Goal: Information Seeking & Learning: Find specific fact

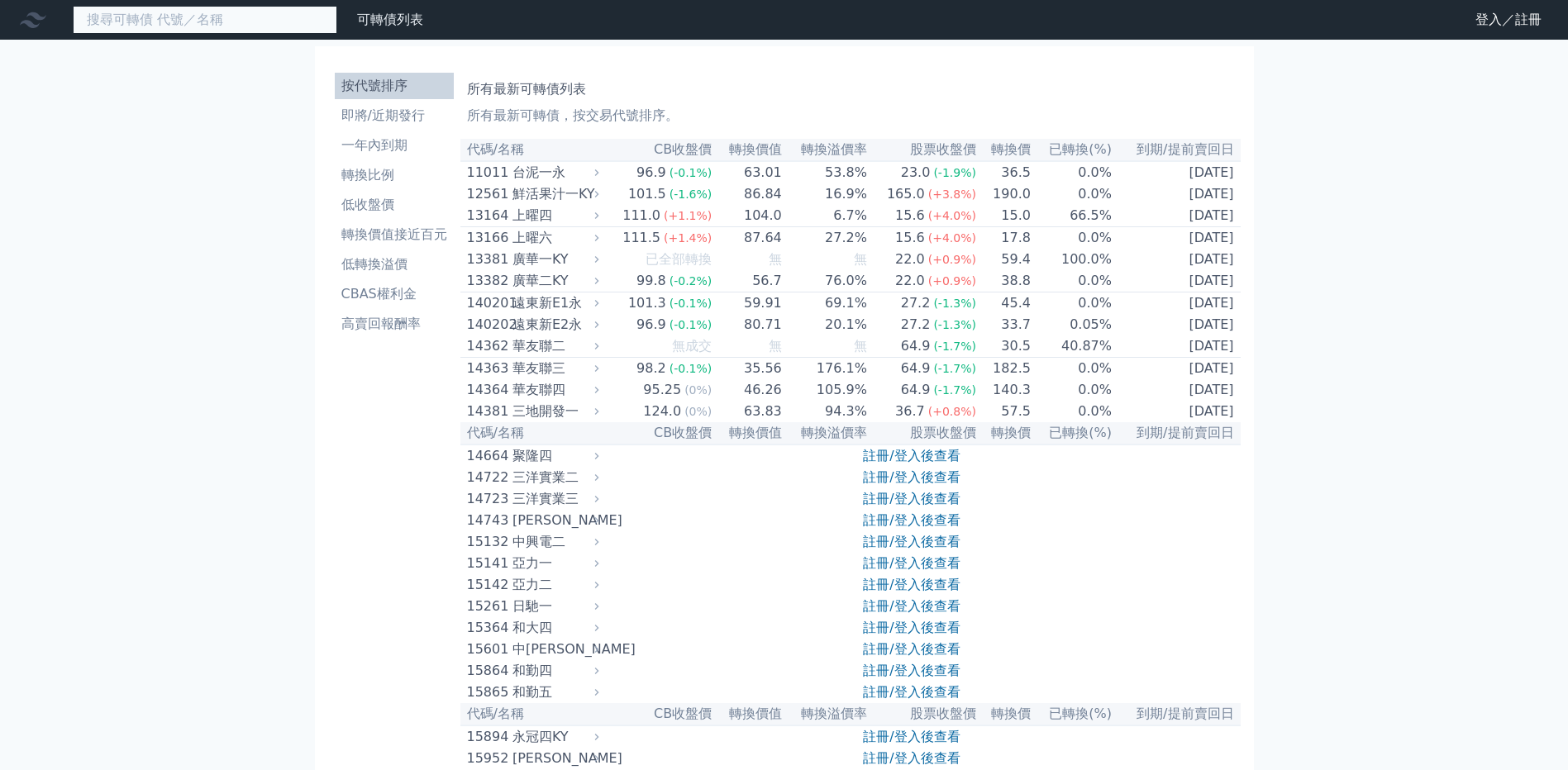
click at [287, 28] on input at bounding box center [204, 20] width 265 height 28
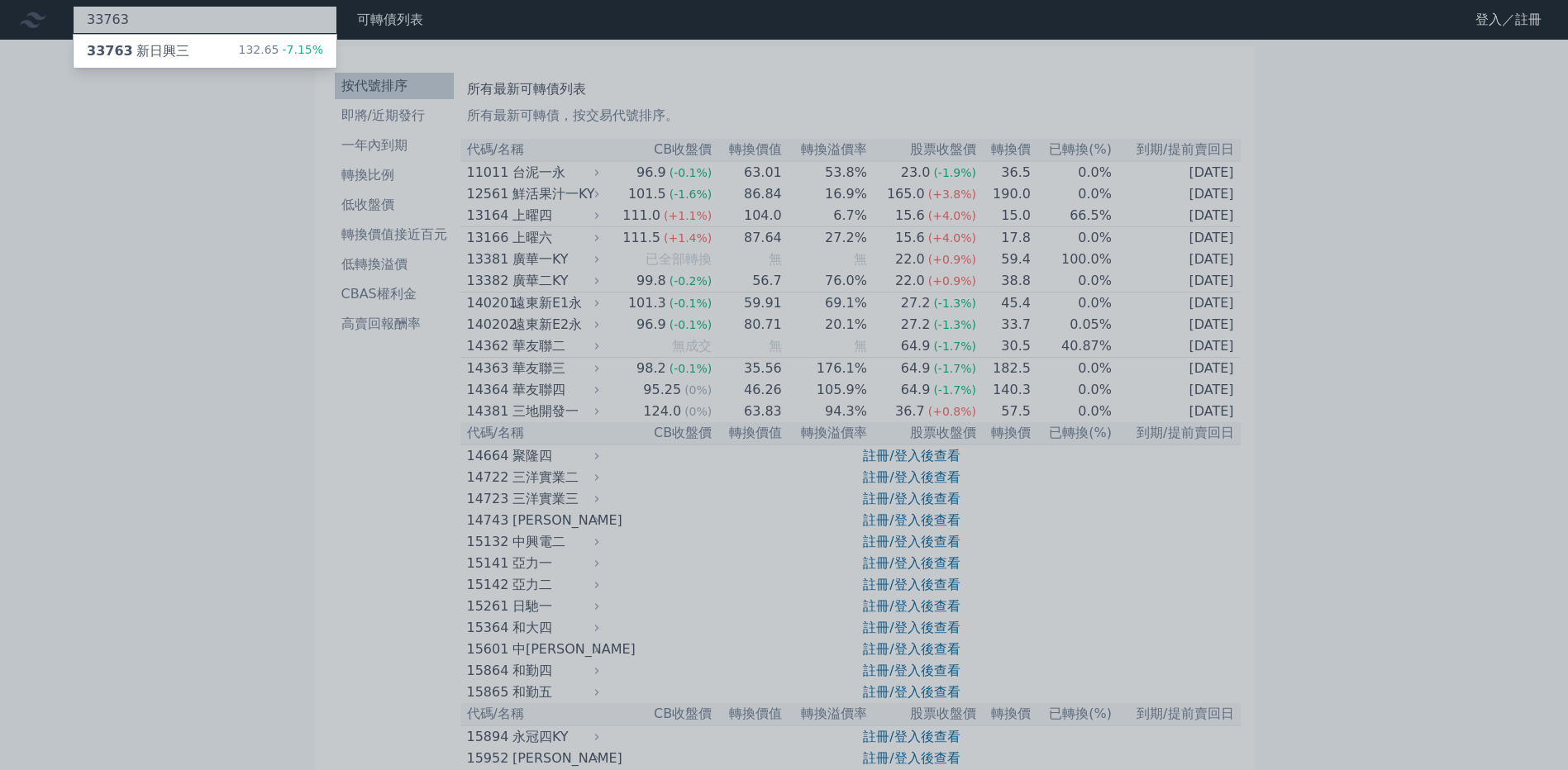
type input "33763"
click at [189, 55] on div "33763 新日興三" at bounding box center [138, 52] width 102 height 20
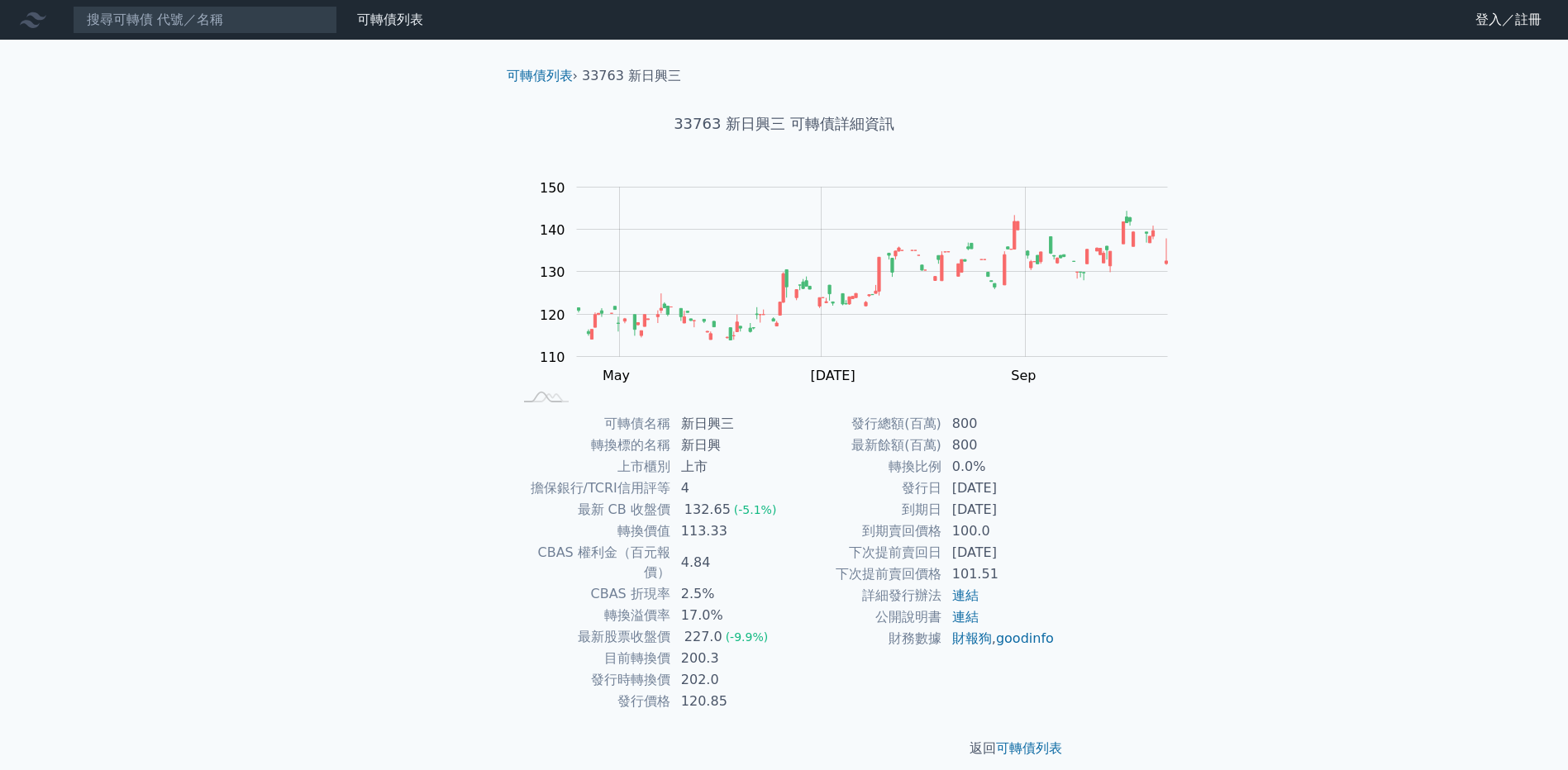
drag, startPoint x: 325, startPoint y: 50, endPoint x: 322, endPoint y: 39, distance: 11.4
click at [323, 43] on div "可轉債列表 財務數據 可轉債列表 財務數據 登入／註冊 登入／註冊 可轉債列表 › 33763 新日興三 33763 新日興三 可轉債詳細資訊 Zoom Ou…" at bounding box center [784, 392] width 1568 height 785
click at [320, 24] on input at bounding box center [204, 20] width 265 height 28
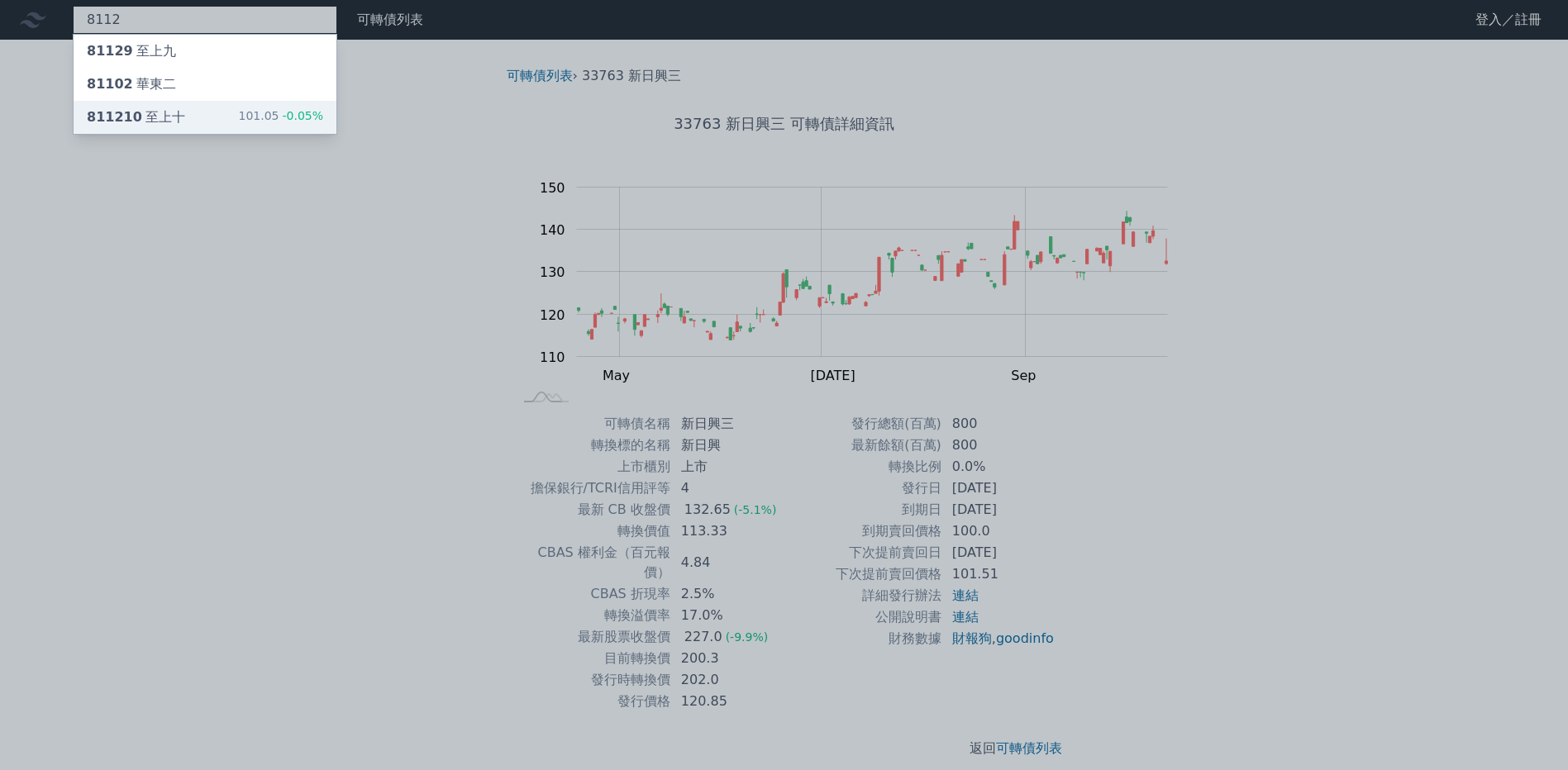
type input "8112"
click at [227, 134] on div "811210 至上十 101.05 -0.05%" at bounding box center [204, 117] width 263 height 33
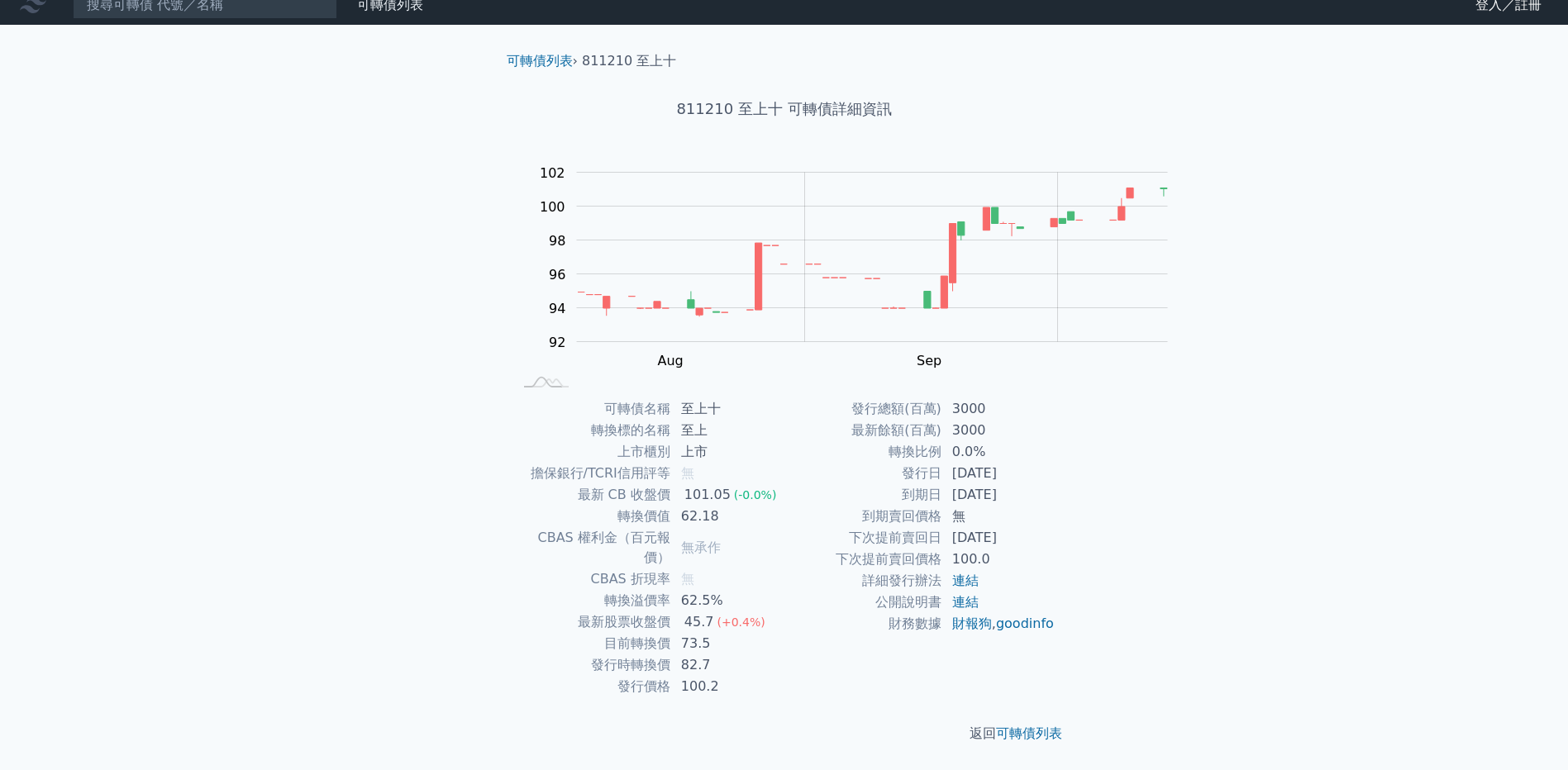
scroll to position [129, 0]
